Goal: Task Accomplishment & Management: Use online tool/utility

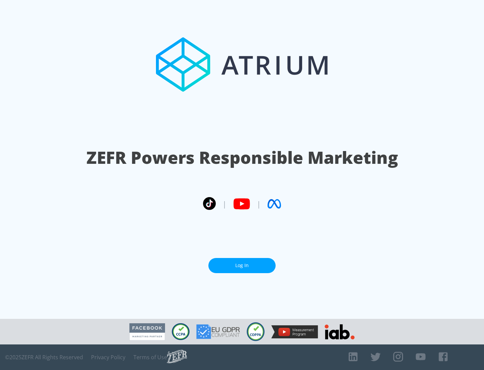
click at [242, 263] on link "Log In" at bounding box center [242, 265] width 67 height 15
